Goal: Download file/media: Obtain a digital file from the website

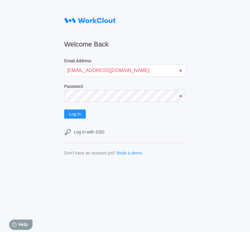
type input "[EMAIL_ADDRESS][DOMAIN_NAME]"
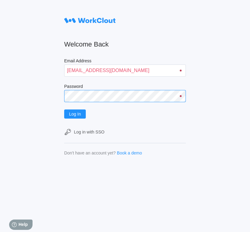
click at [64, 110] on button "Log In" at bounding box center [75, 114] width 22 height 9
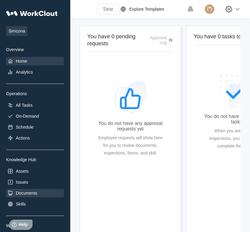
click at [39, 197] on div "Documents" at bounding box center [35, 193] width 58 height 9
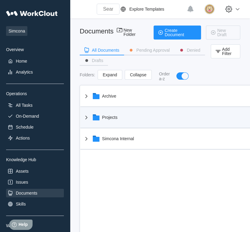
click at [107, 117] on div "Projects" at bounding box center [110, 117] width 16 height 5
click at [86, 117] on icon at bounding box center [86, 118] width 2 height 4
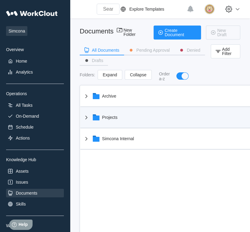
click at [86, 117] on icon at bounding box center [86, 118] width 2 height 4
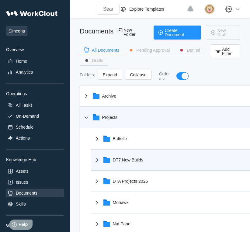
click at [132, 161] on div "DT7 New Builds" at bounding box center [128, 160] width 30 height 5
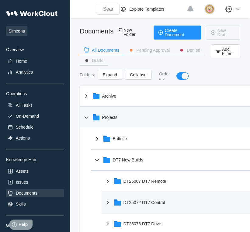
click at [154, 211] on div "DT25072 DT7 Control 1 Item(s)" at bounding box center [197, 202] width 191 height 21
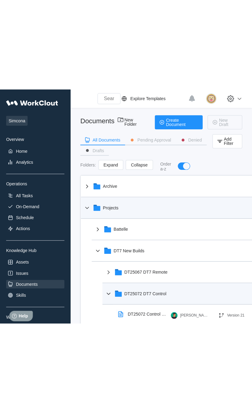
scroll to position [122, 0]
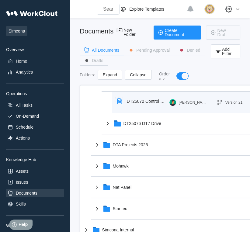
click at [170, 102] on img at bounding box center [173, 102] width 7 height 7
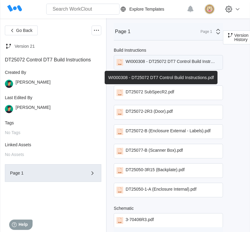
click at [160, 65] on div "WI000308 - DT25072 DT7 Control Build Instructions.pdf" at bounding box center [171, 62] width 90 height 7
